Goal: Transaction & Acquisition: Subscribe to service/newsletter

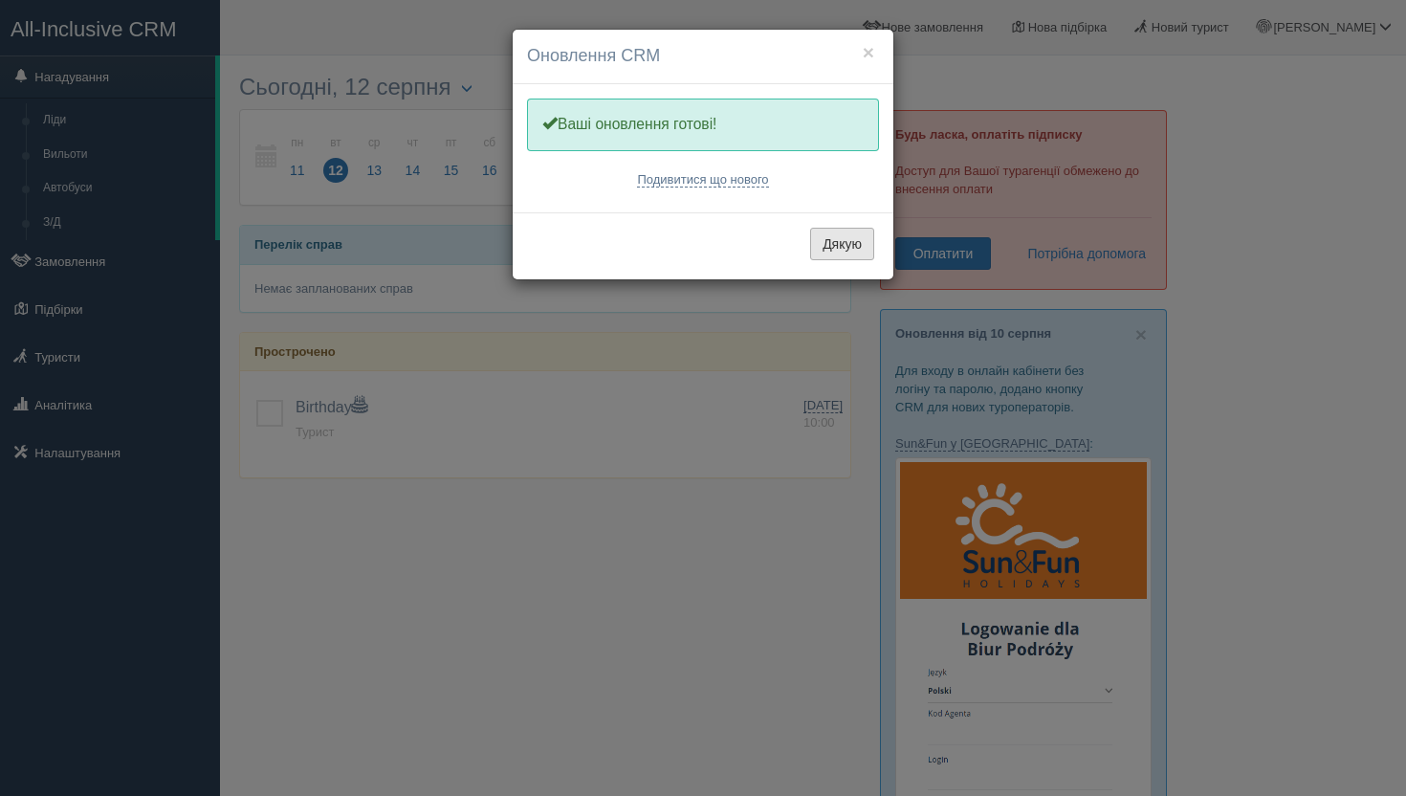
click at [850, 249] on button "Дякую" at bounding box center [842, 244] width 64 height 33
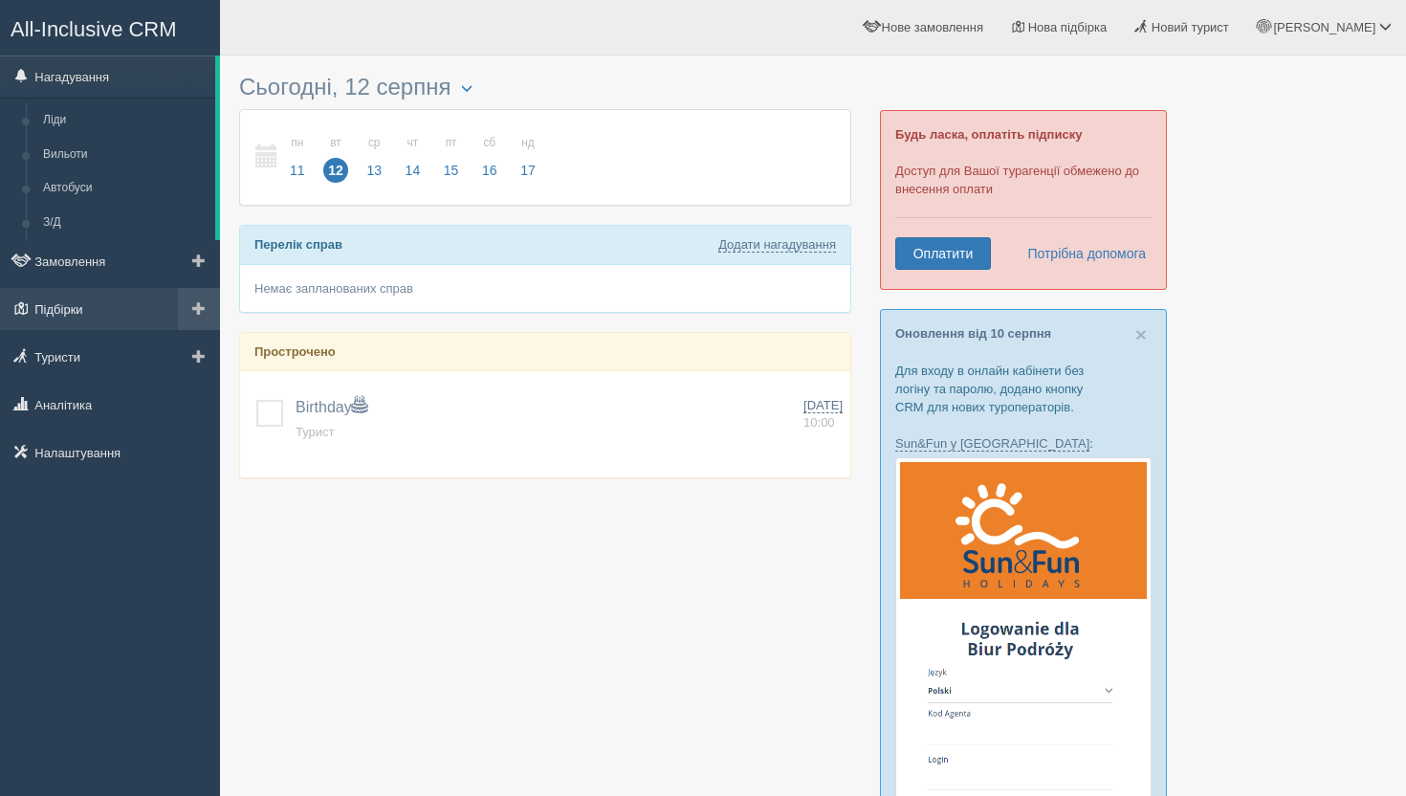
click at [72, 320] on link "Підбірки" at bounding box center [110, 309] width 220 height 42
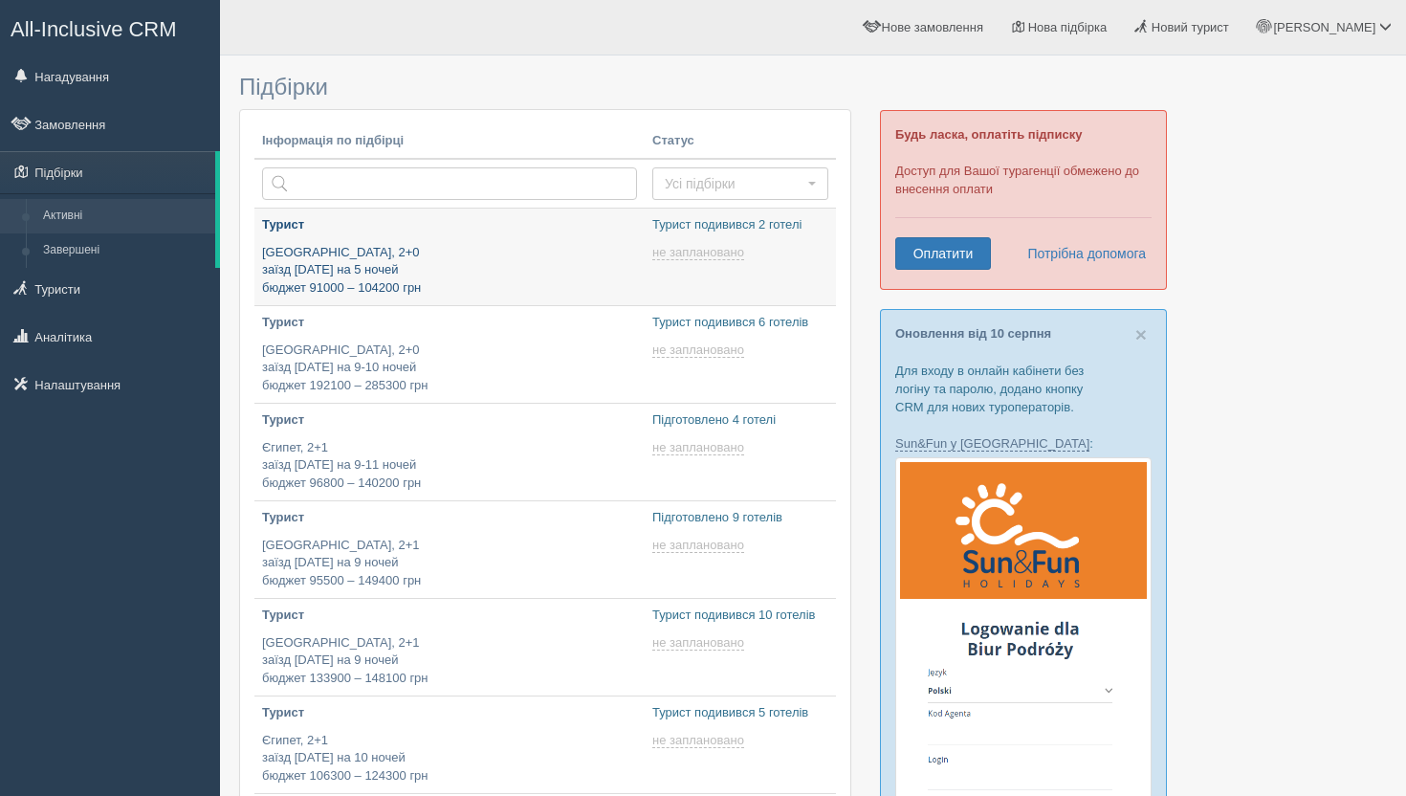
type input "2025-08-12 17:00"
click at [603, 258] on p "Egypt, 2+0 заїзд 10 травня на 5 ночей бюджет 91000 – 104200 грн" at bounding box center [449, 271] width 375 height 54
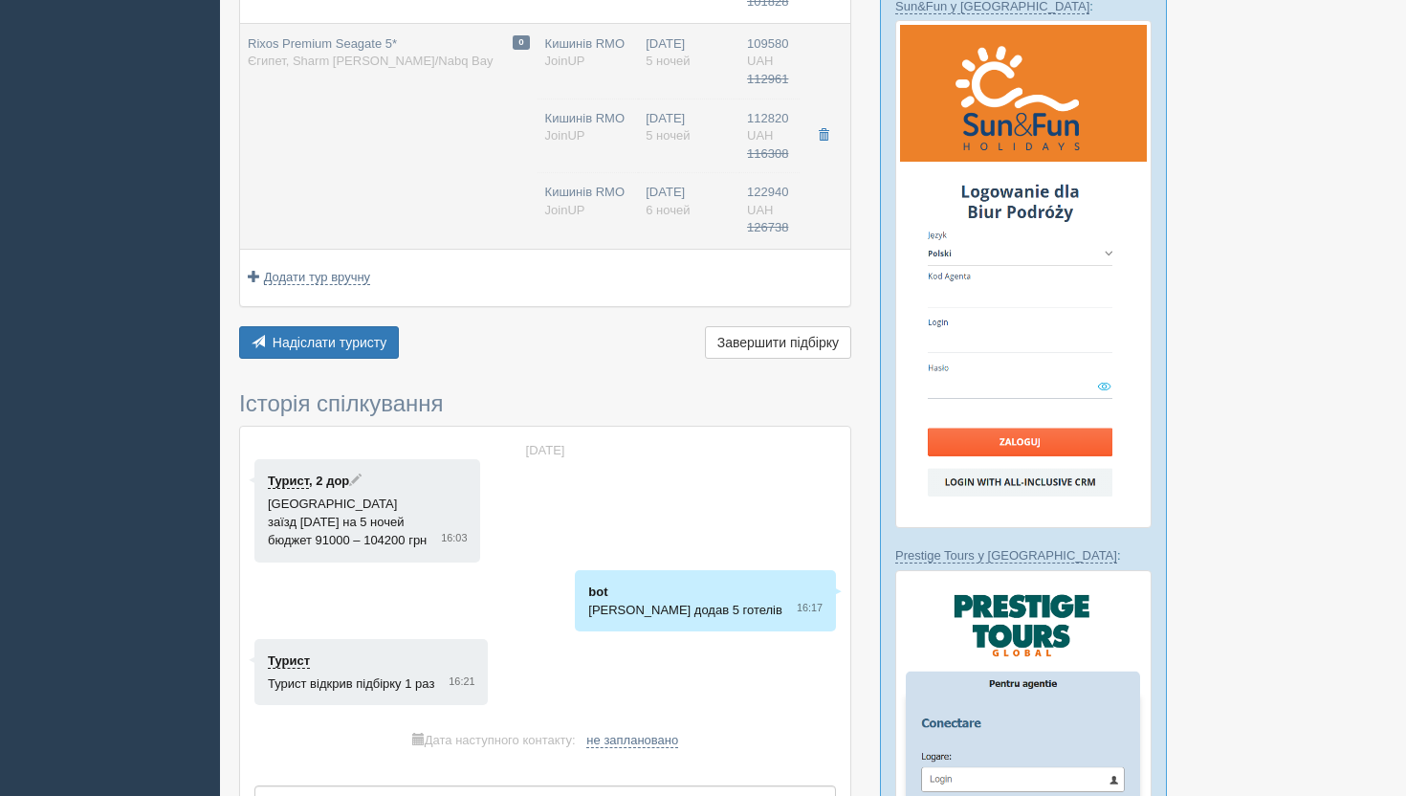
scroll to position [520, 0]
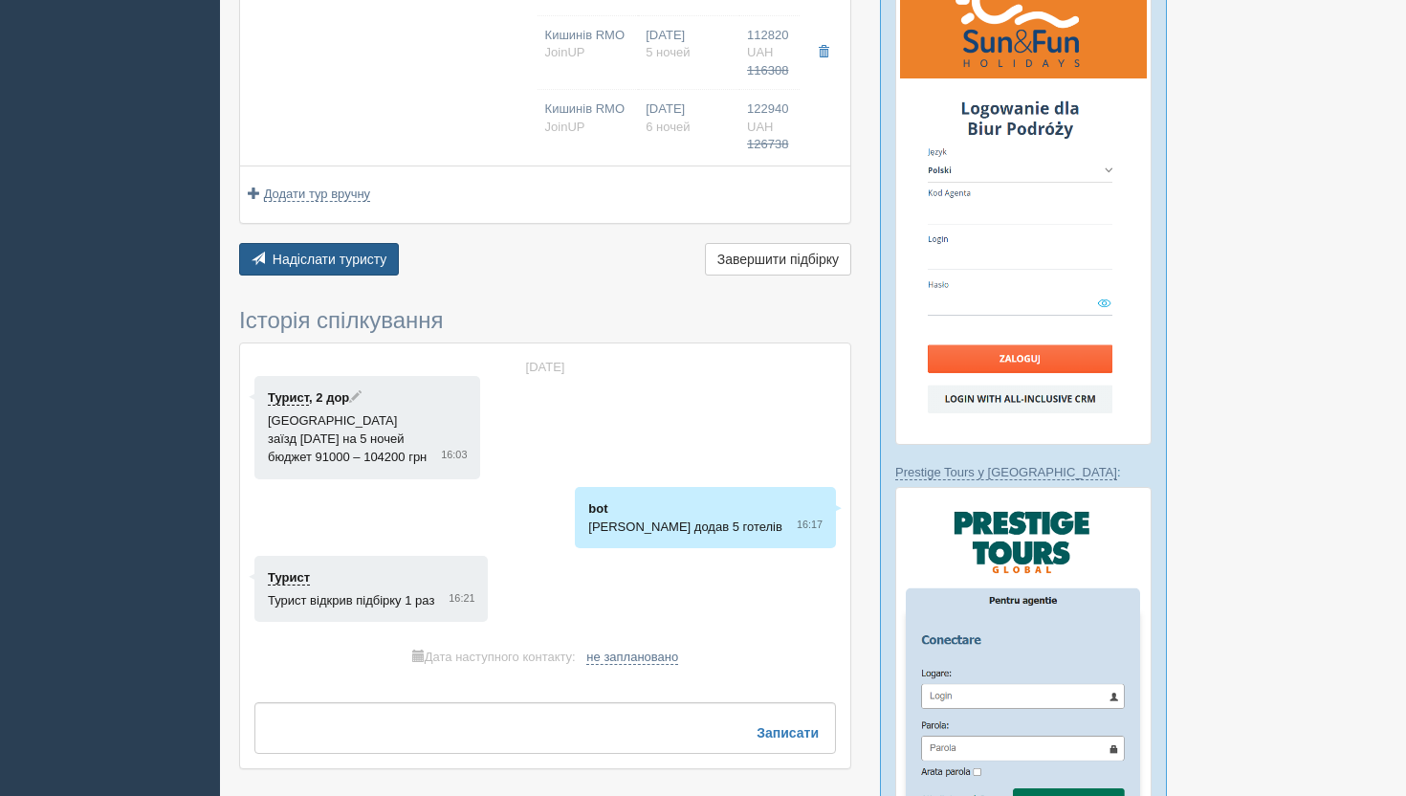
click at [287, 269] on button "Надіслати туристу Надіслати" at bounding box center [319, 259] width 160 height 33
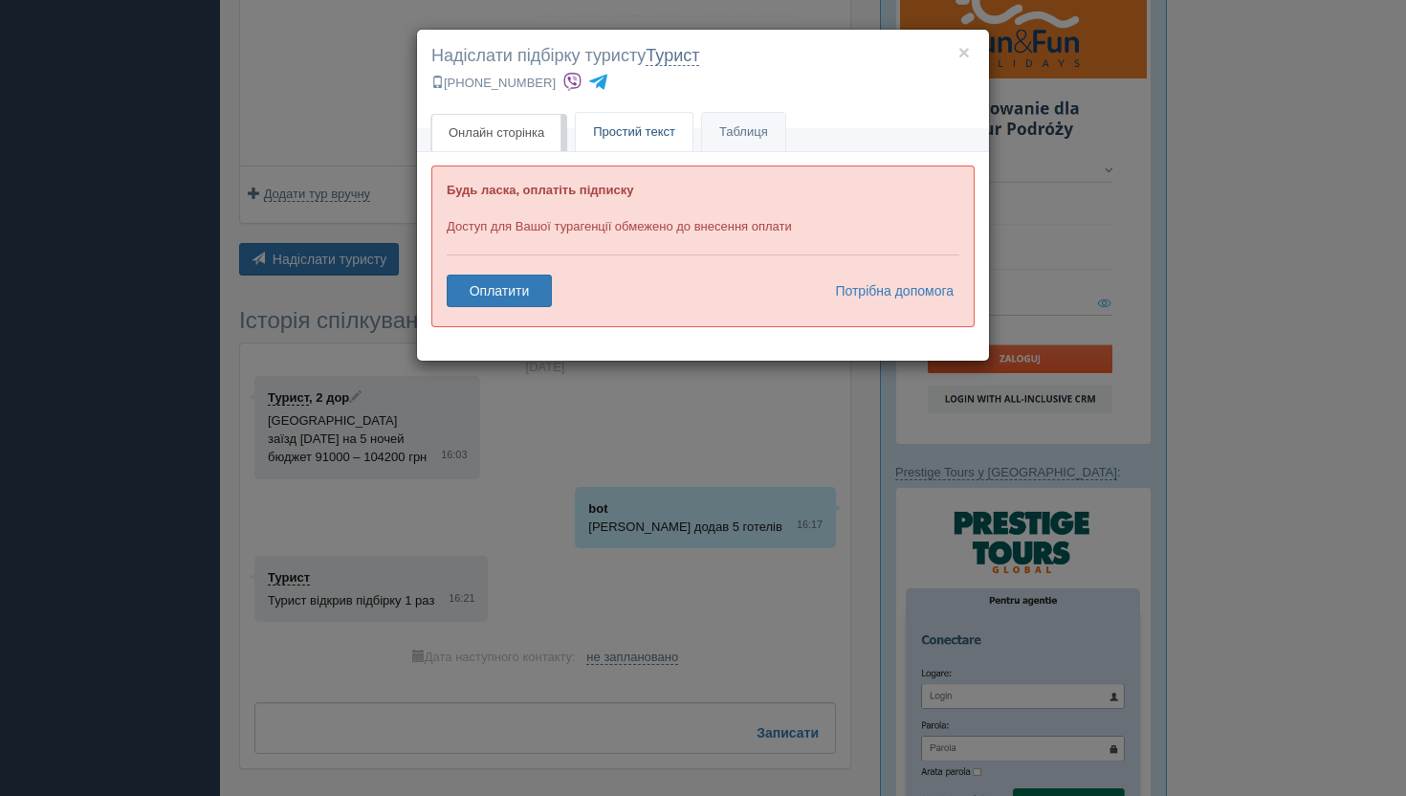
click at [641, 136] on span "Простий текст" at bounding box center [634, 131] width 82 height 14
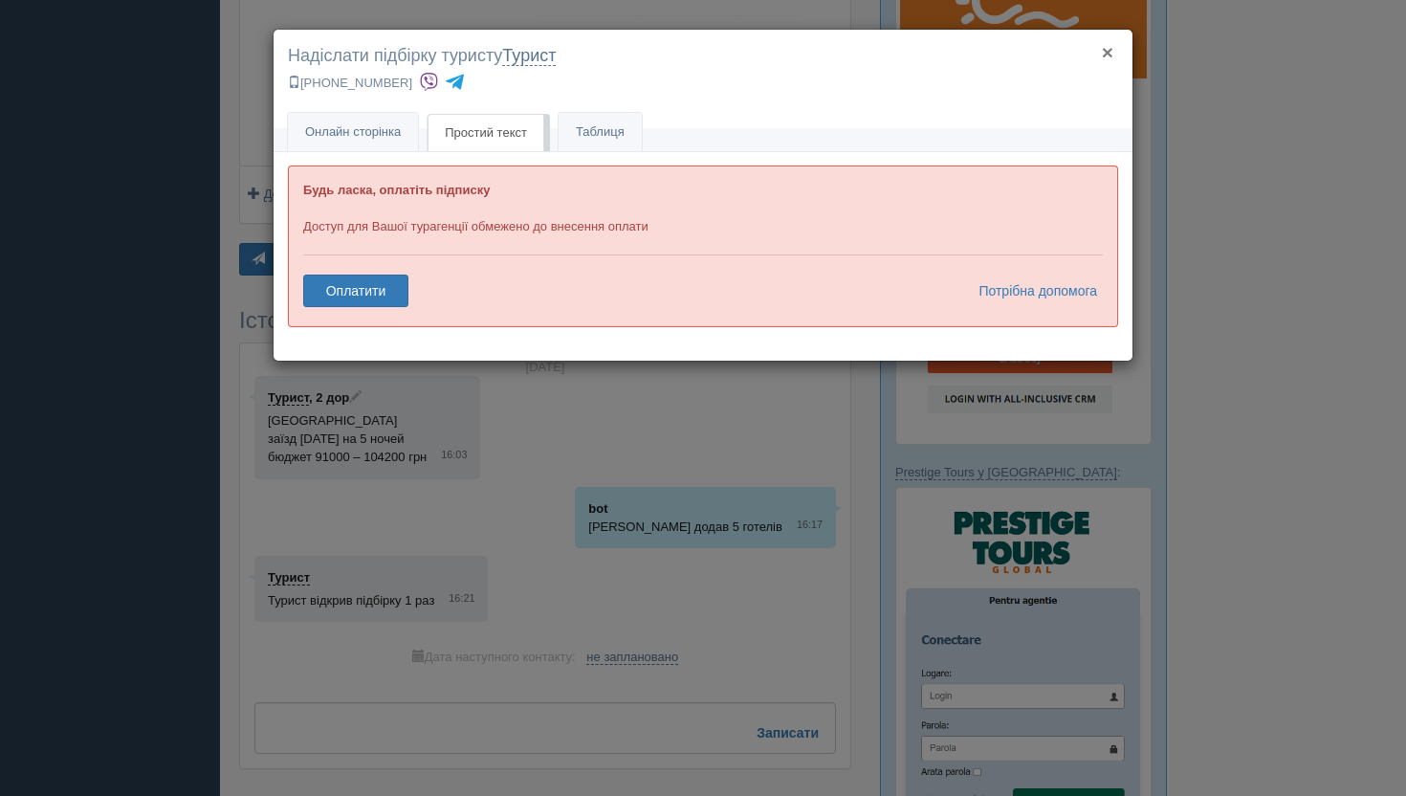
click at [1106, 53] on button "×" at bounding box center [1107, 52] width 11 height 20
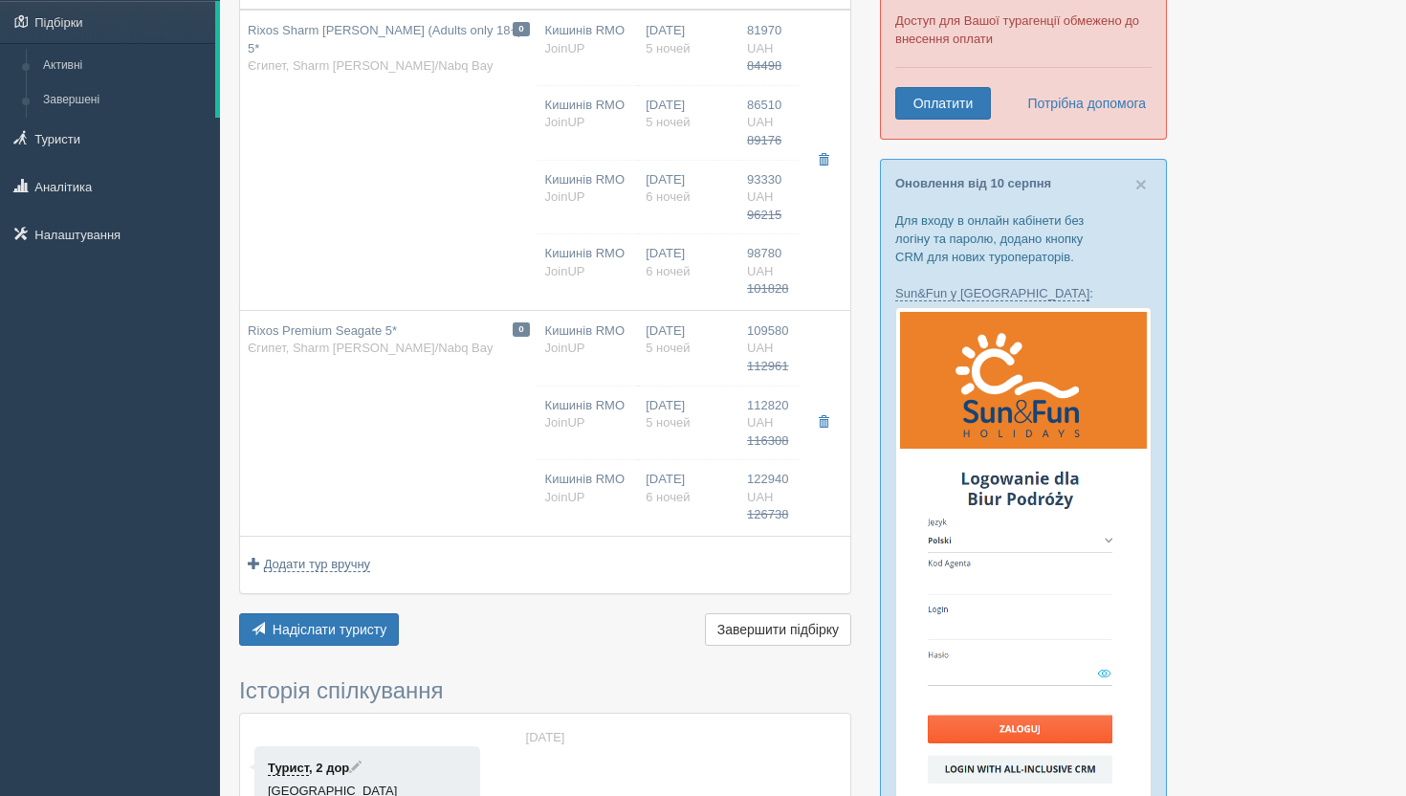
scroll to position [0, 0]
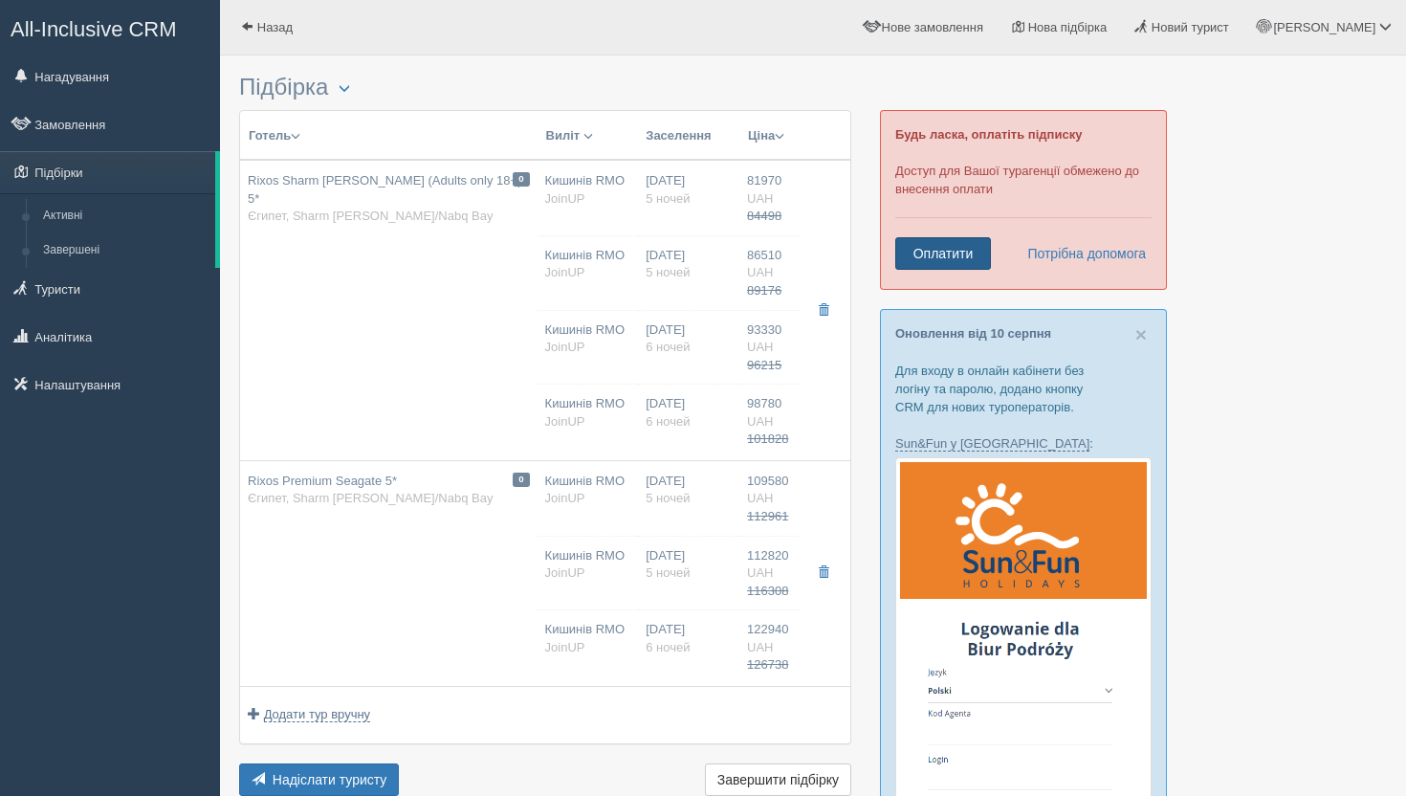
click at [918, 260] on link "Оплатити" at bounding box center [943, 253] width 96 height 33
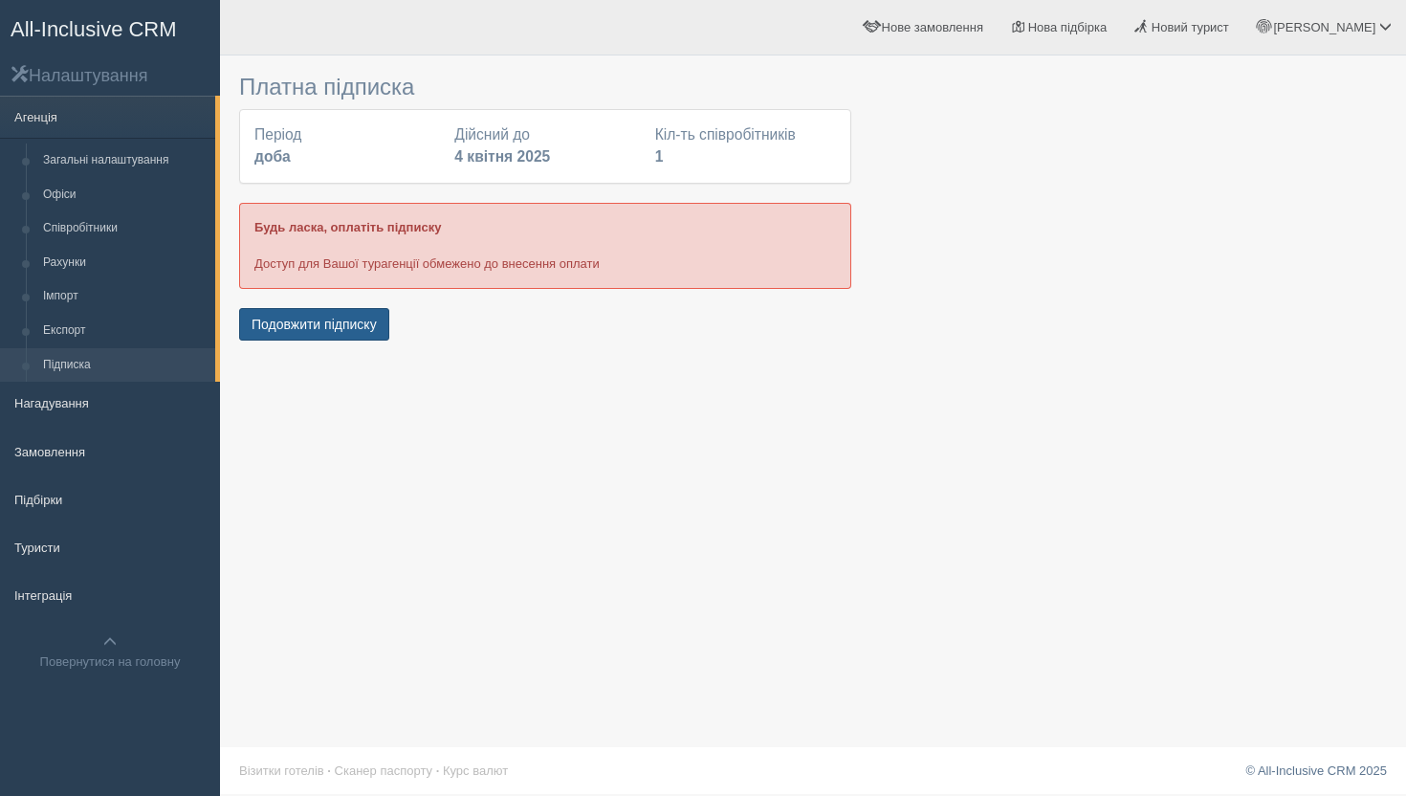
click at [314, 318] on button "Подовжити підписку" at bounding box center [314, 324] width 150 height 33
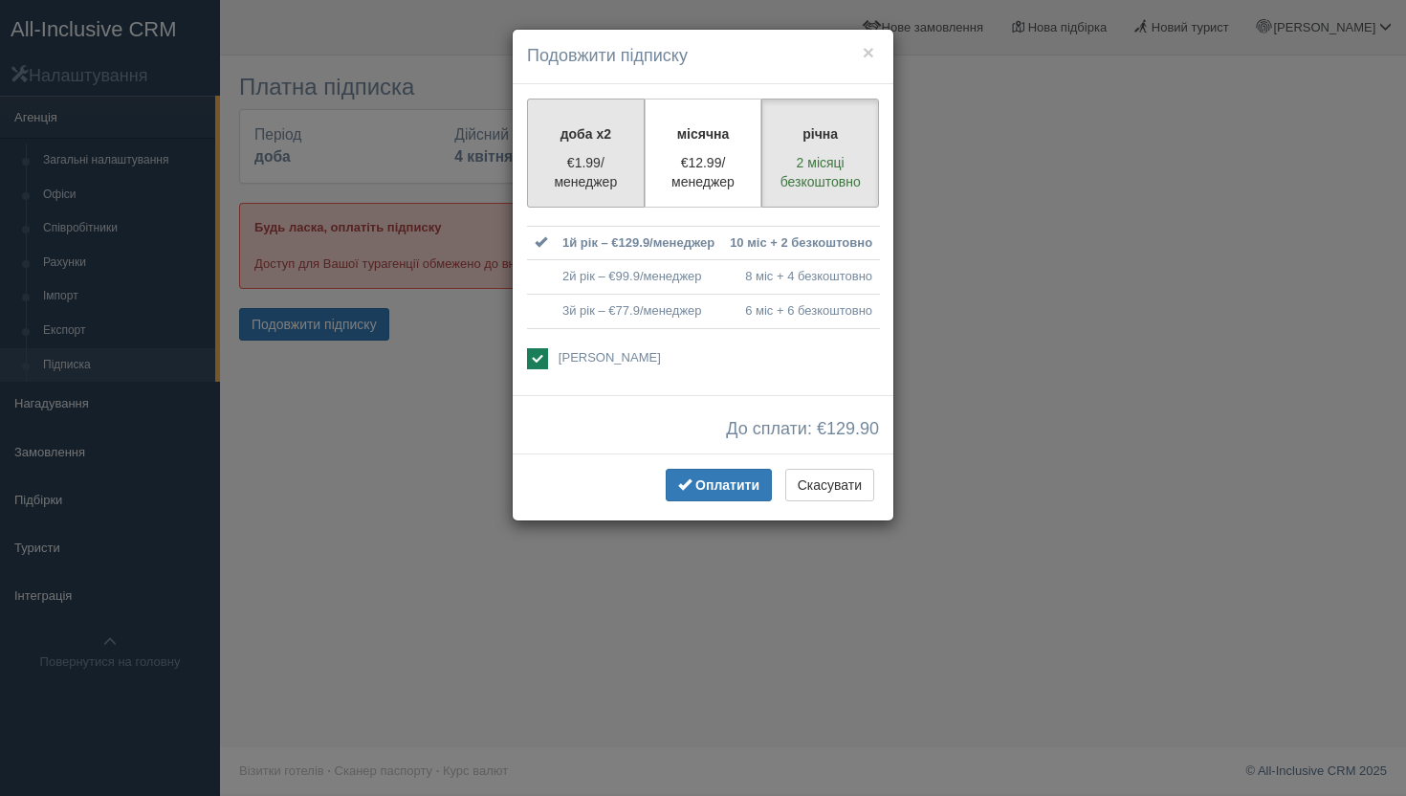
click at [614, 187] on p "€1.99/менеджер" at bounding box center [585, 172] width 93 height 38
radio input "true"
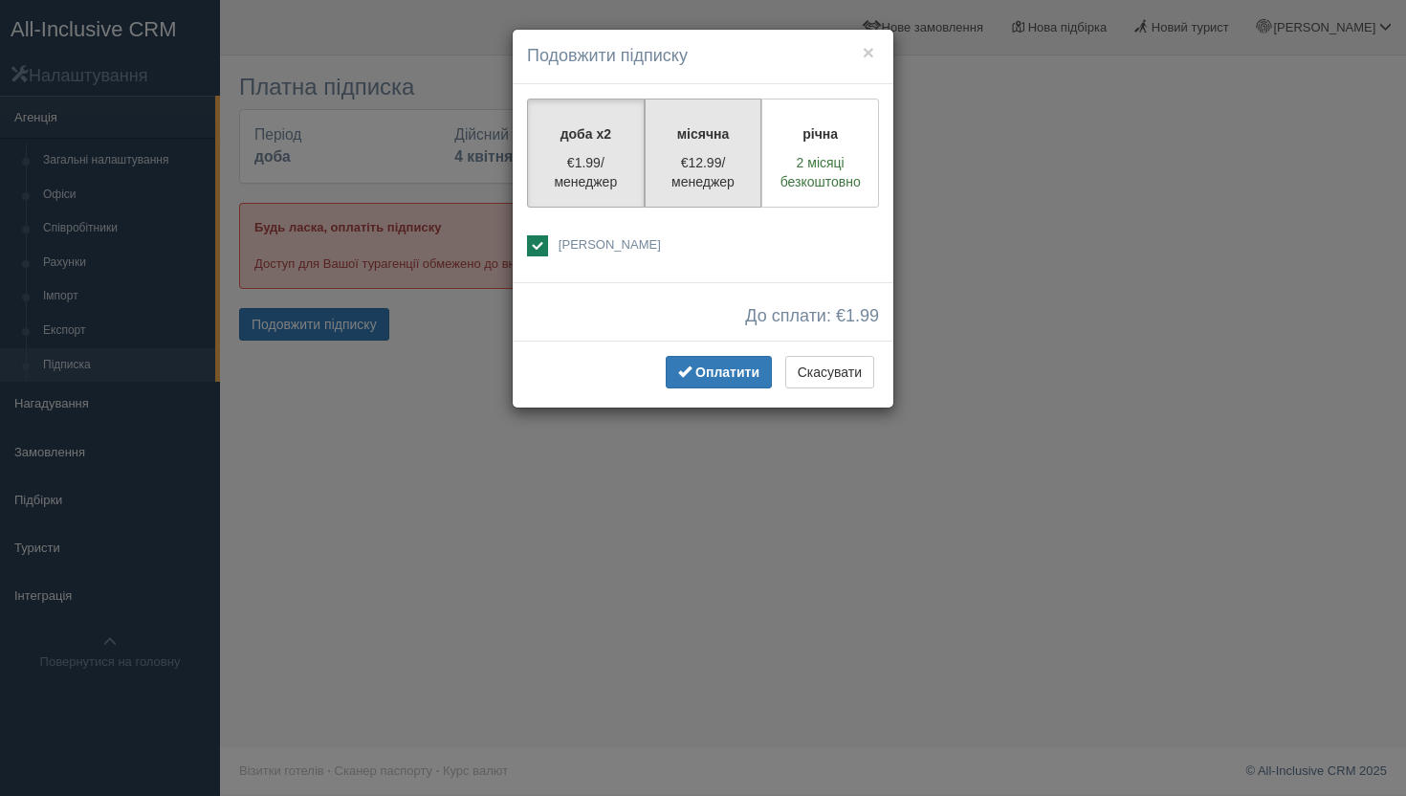
click at [689, 180] on p "€12.99/менеджер" at bounding box center [703, 172] width 93 height 38
radio input "true"
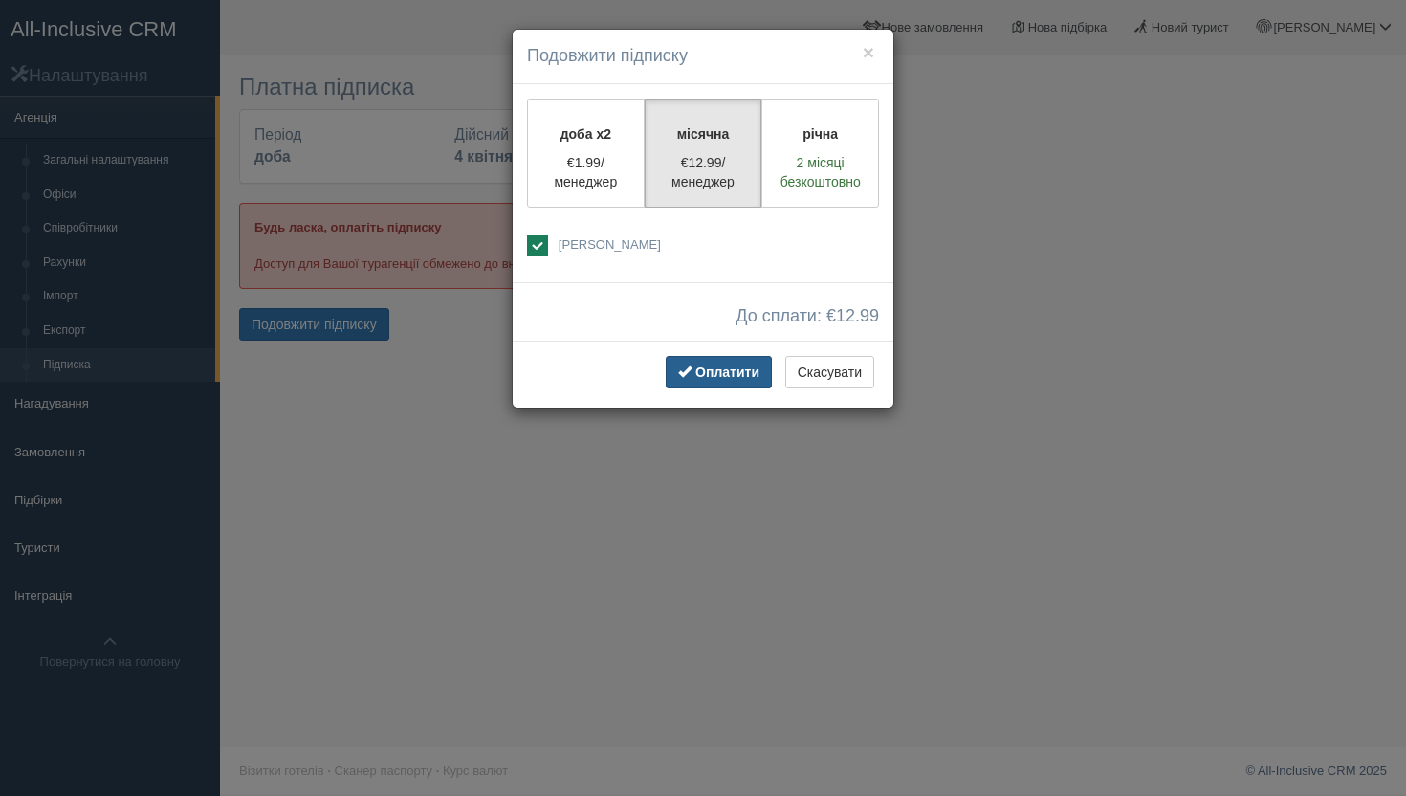
click at [702, 377] on span "Оплатити" at bounding box center [727, 371] width 64 height 15
